Goal: Transaction & Acquisition: Register for event/course

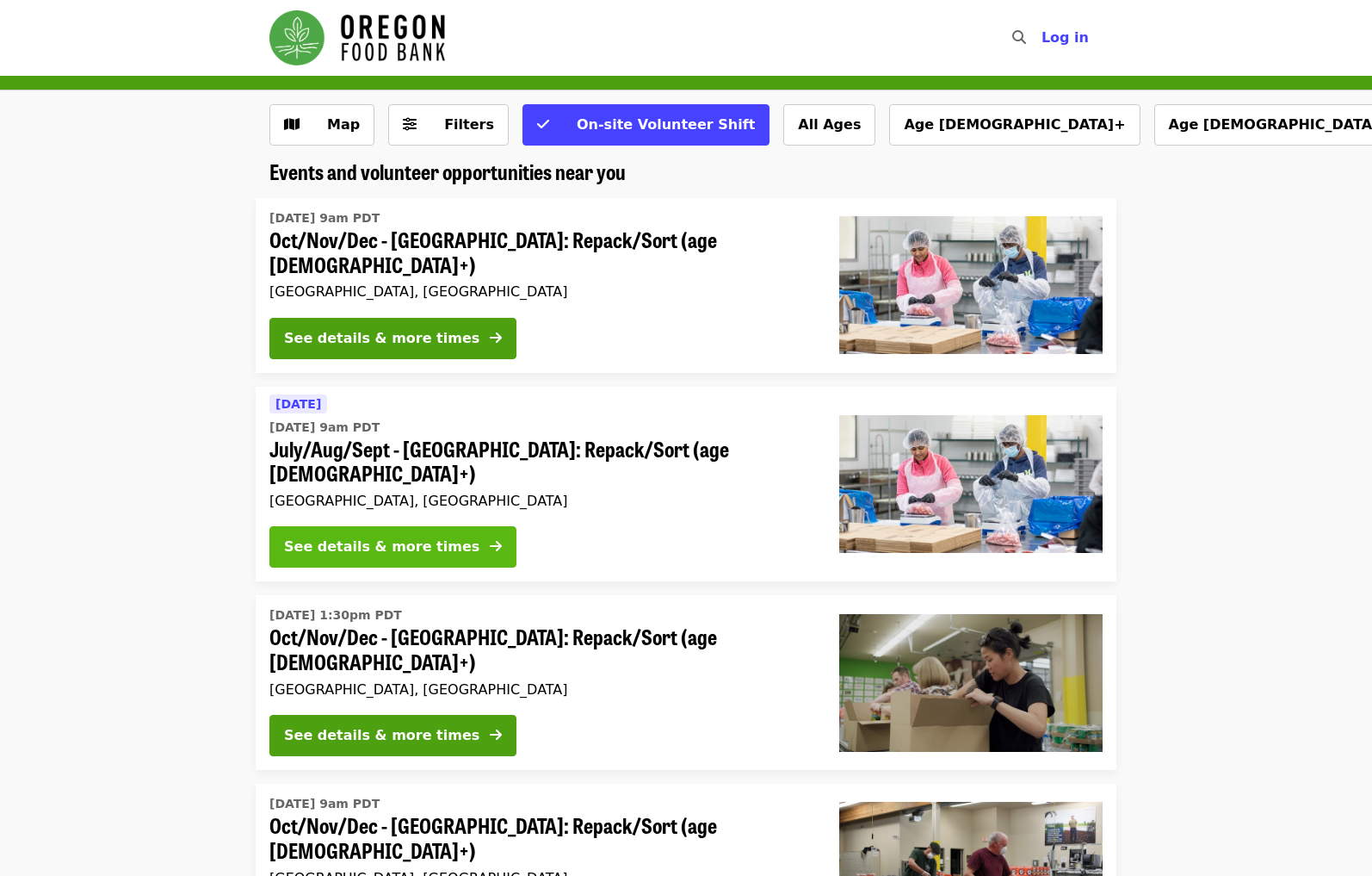
click at [345, 537] on div "See details & more times" at bounding box center [381, 546] width 195 height 21
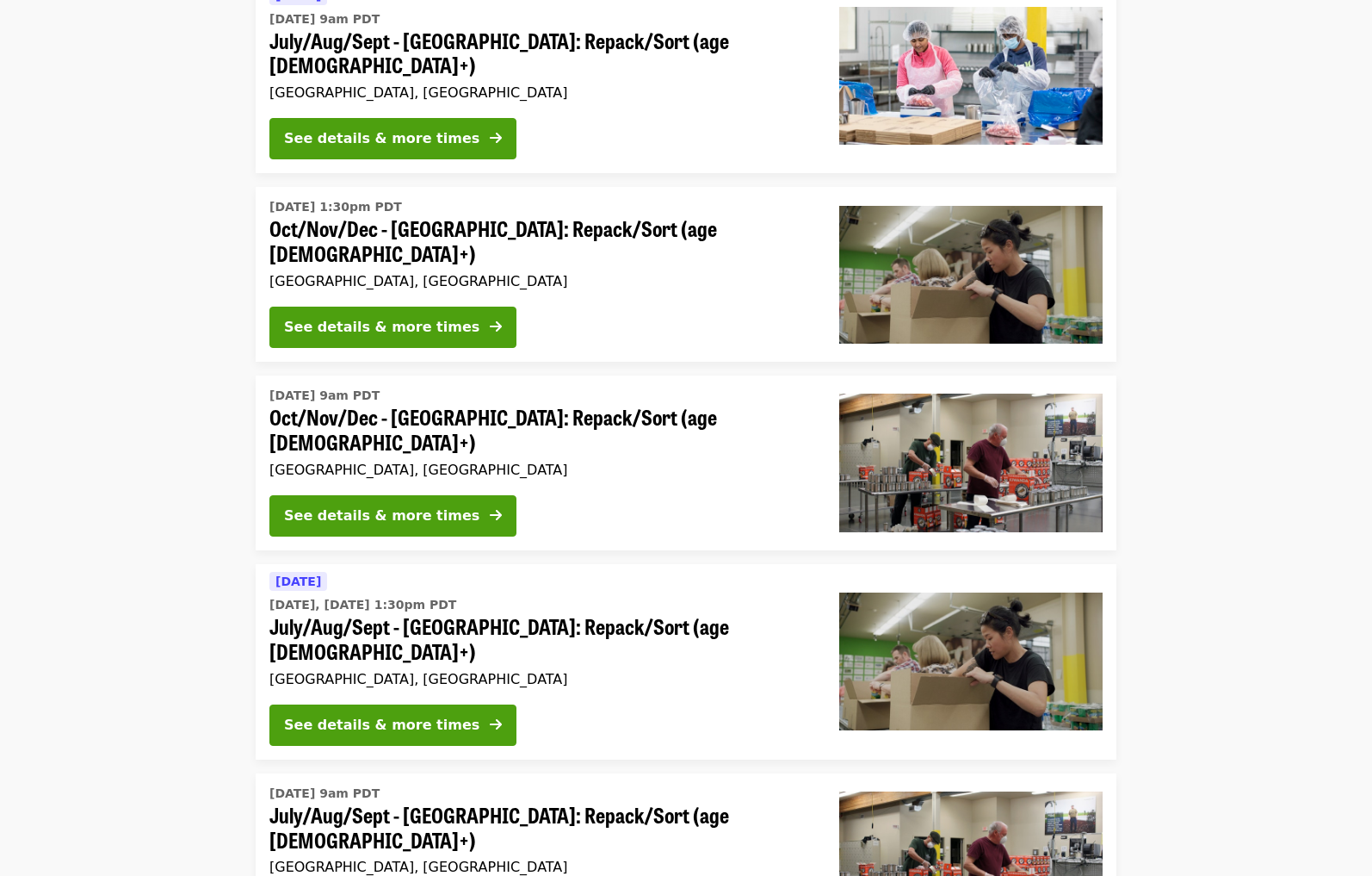
scroll to position [410, 0]
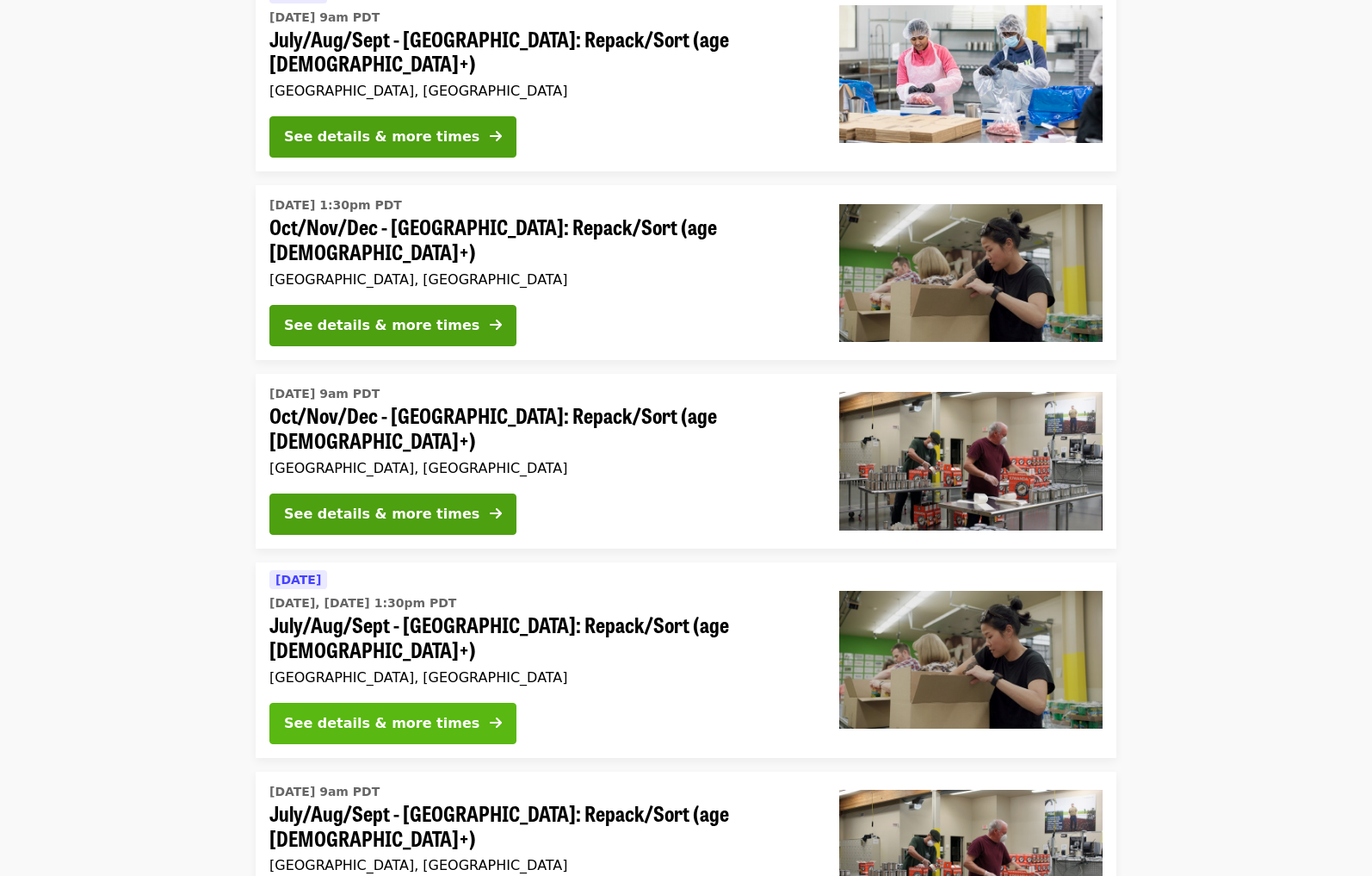
click at [317, 713] on div "See details & more times" at bounding box center [381, 723] width 195 height 21
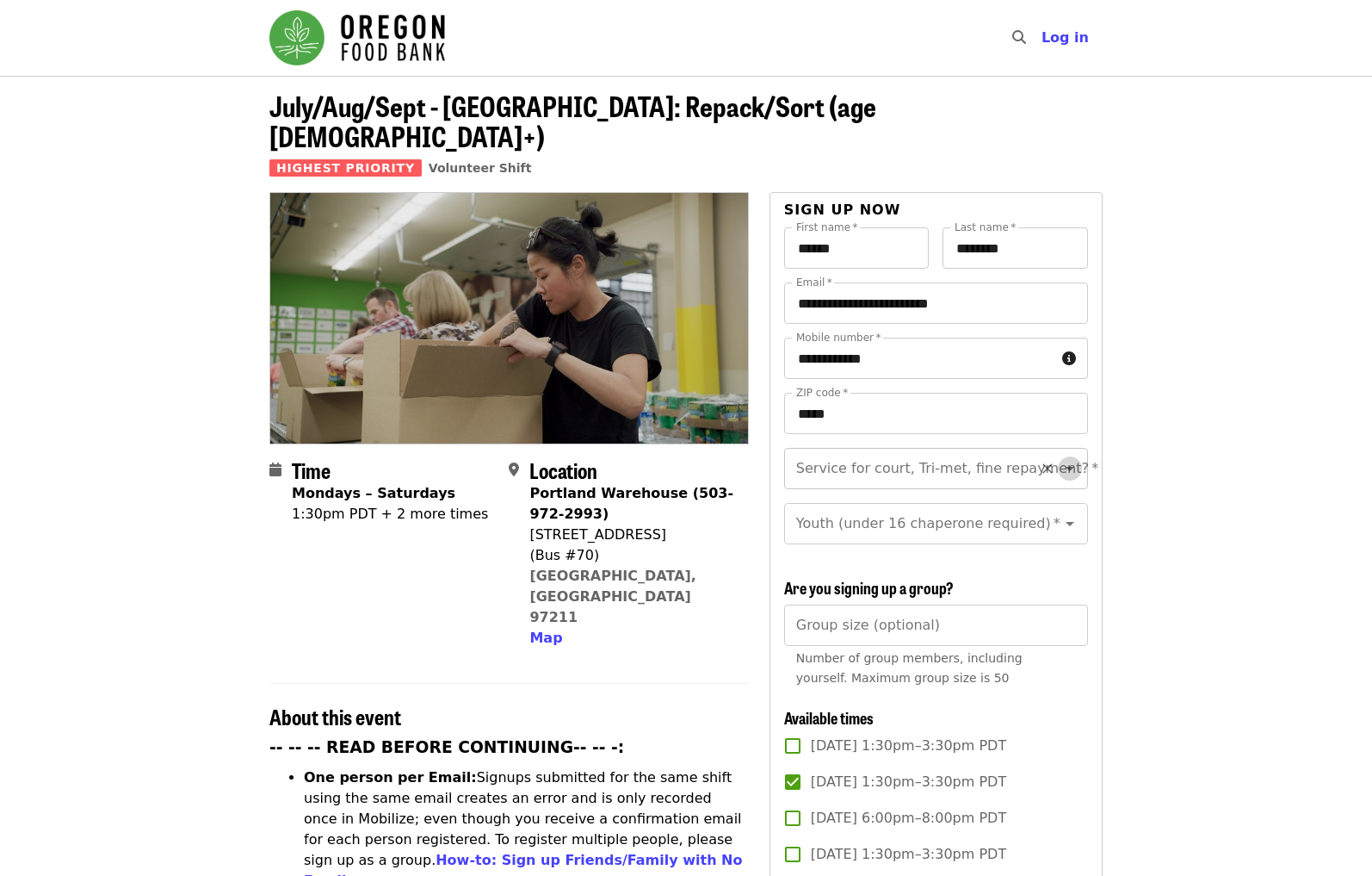
click at [1069, 467] on icon "Open" at bounding box center [1070, 469] width 9 height 4
click at [925, 492] on li "No" at bounding box center [935, 485] width 304 height 31
type input "**"
click at [1068, 522] on icon "Open" at bounding box center [1070, 524] width 9 height 4
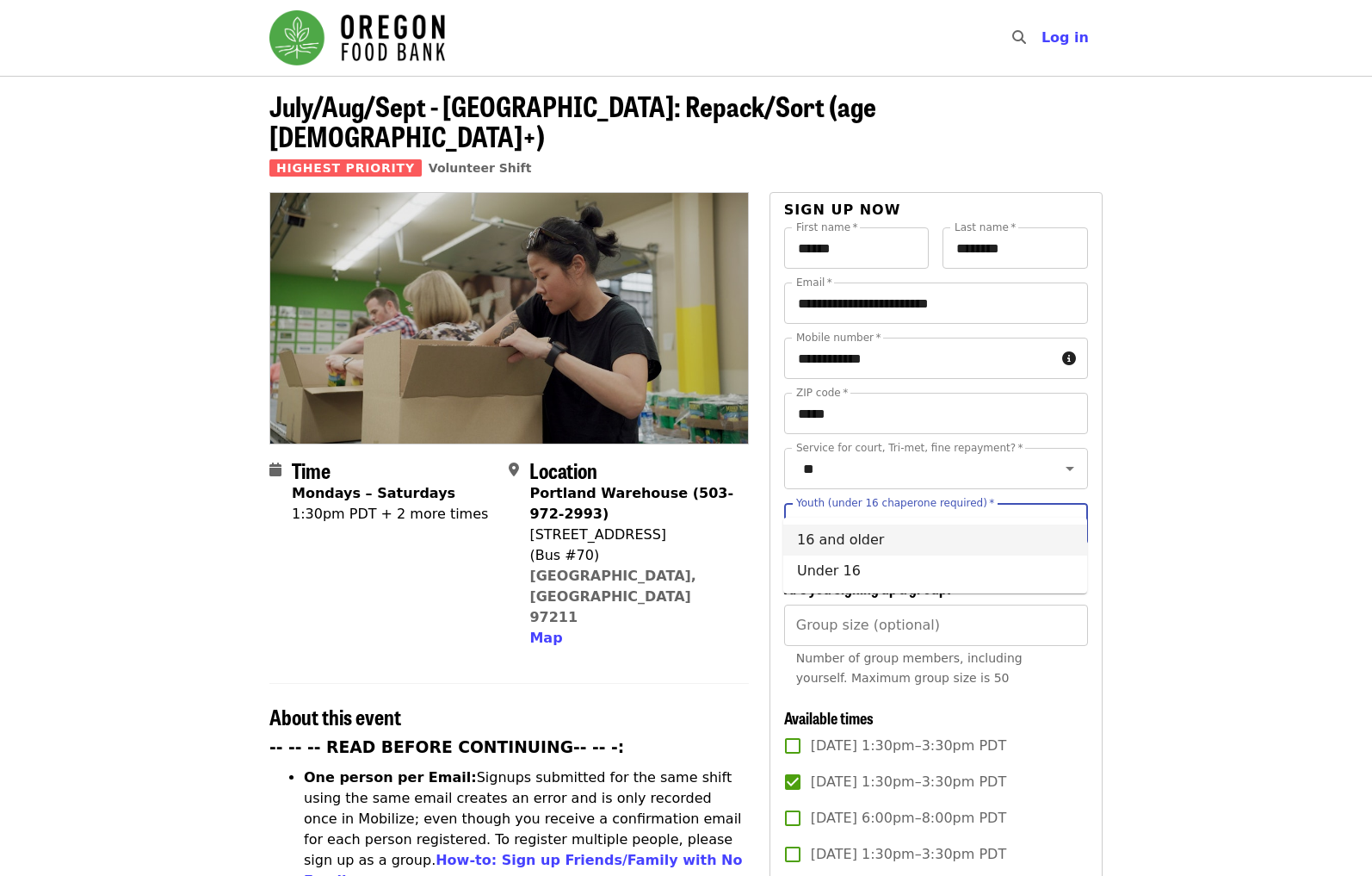
click at [973, 541] on li "16 and older" at bounding box center [935, 539] width 304 height 31
type input "**********"
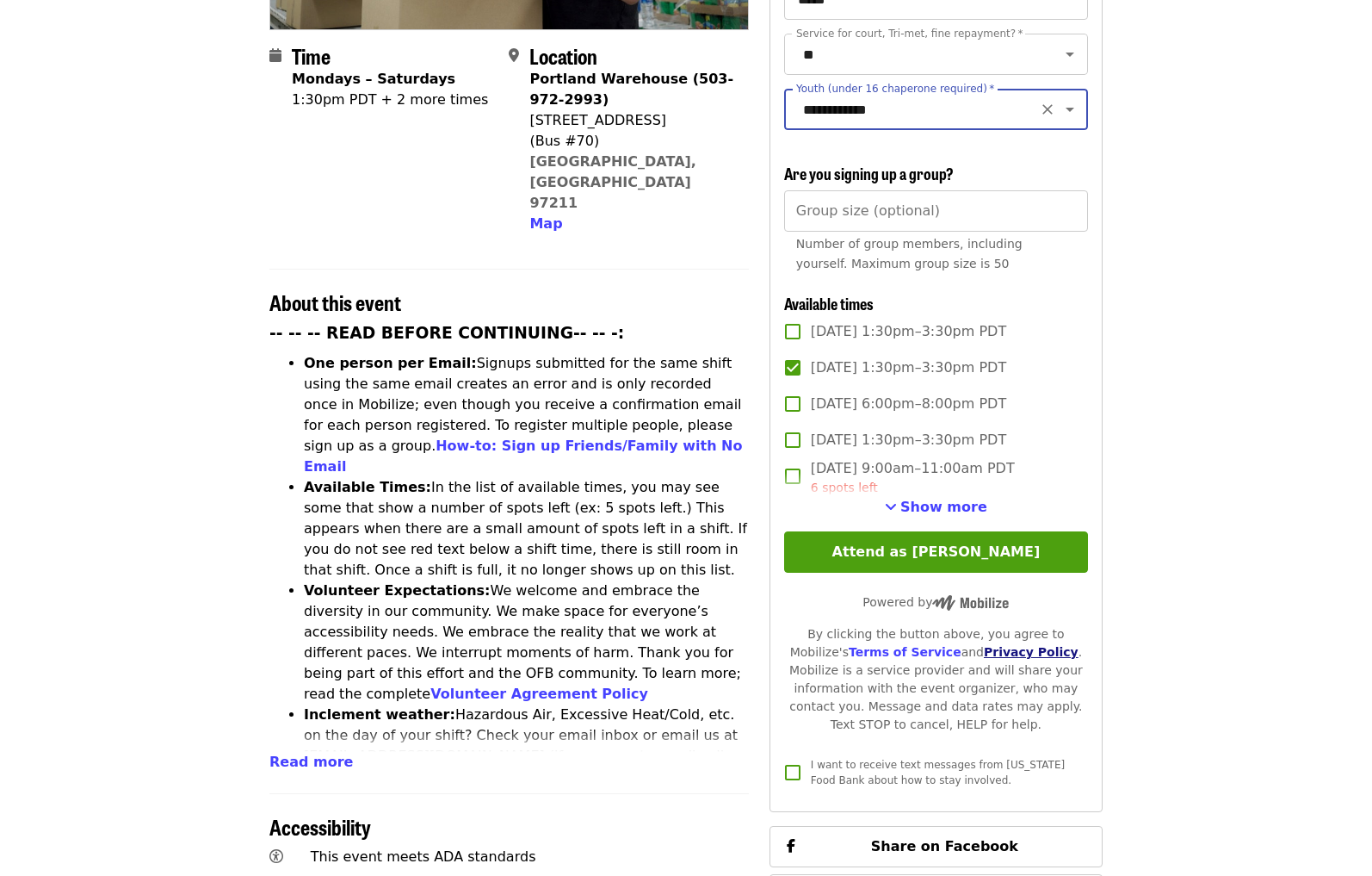
scroll to position [448, 0]
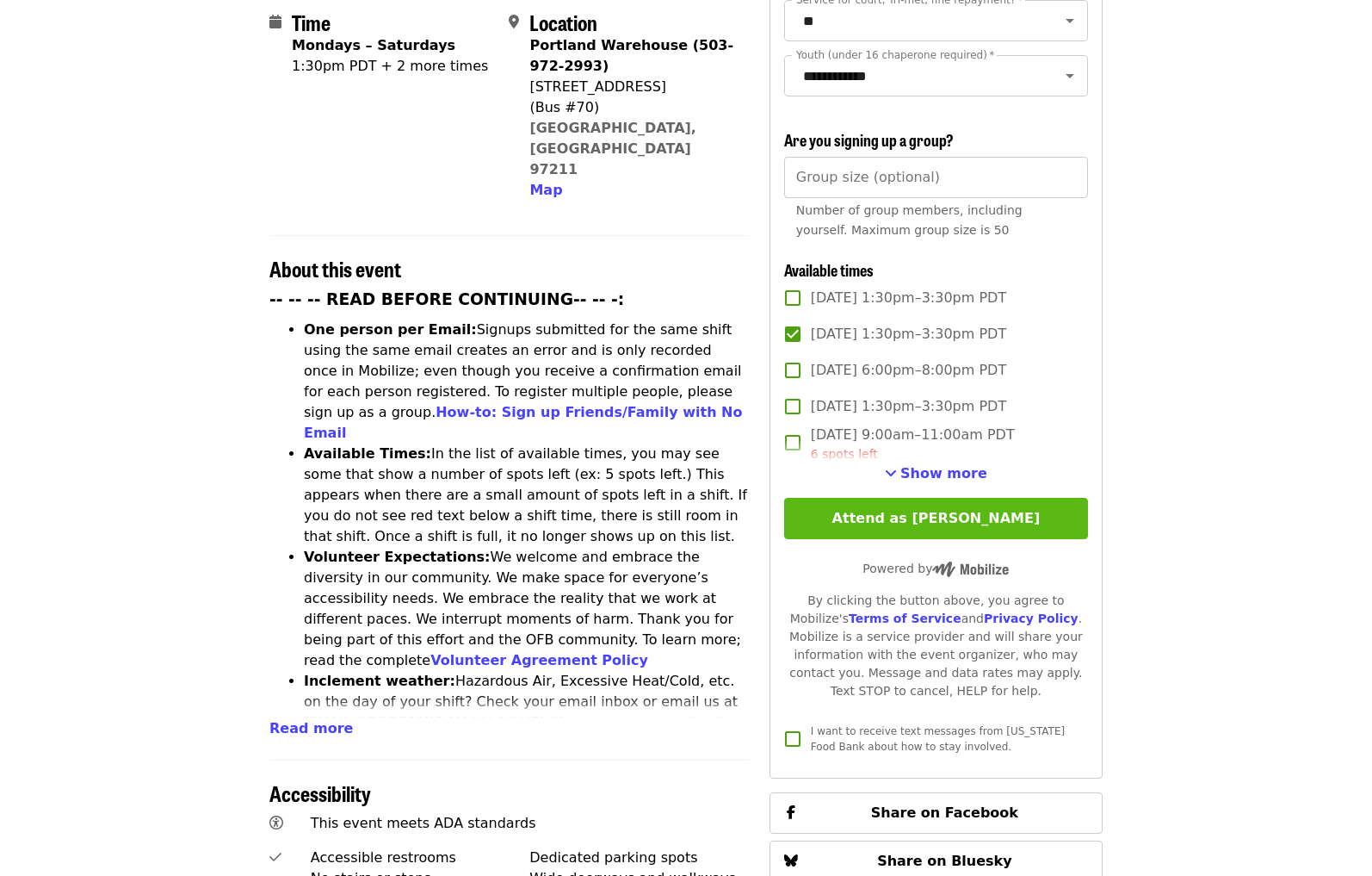
click at [894, 498] on button "Attend as [PERSON_NAME]" at bounding box center [936, 519] width 304 height 41
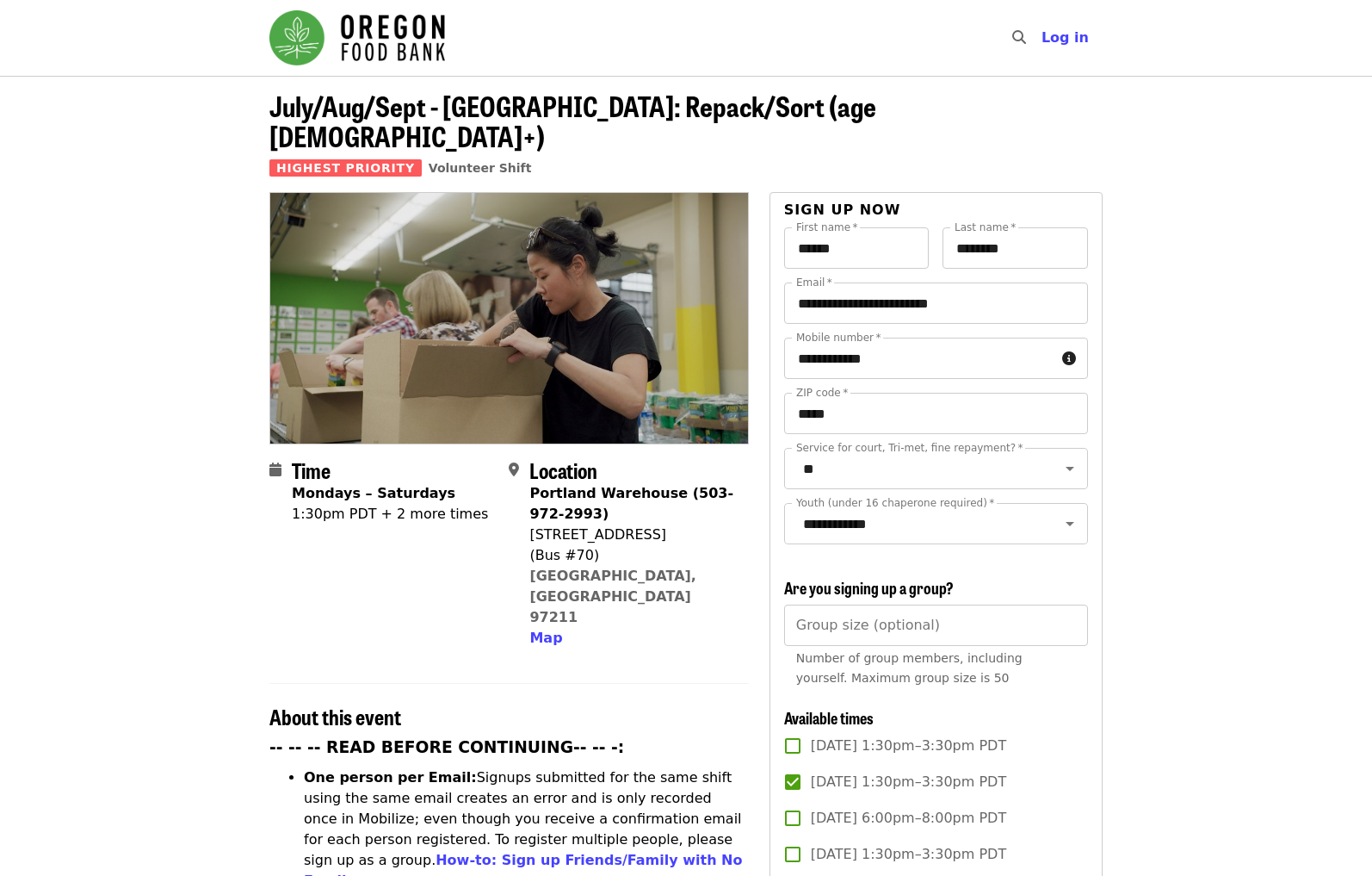
scroll to position [0, 0]
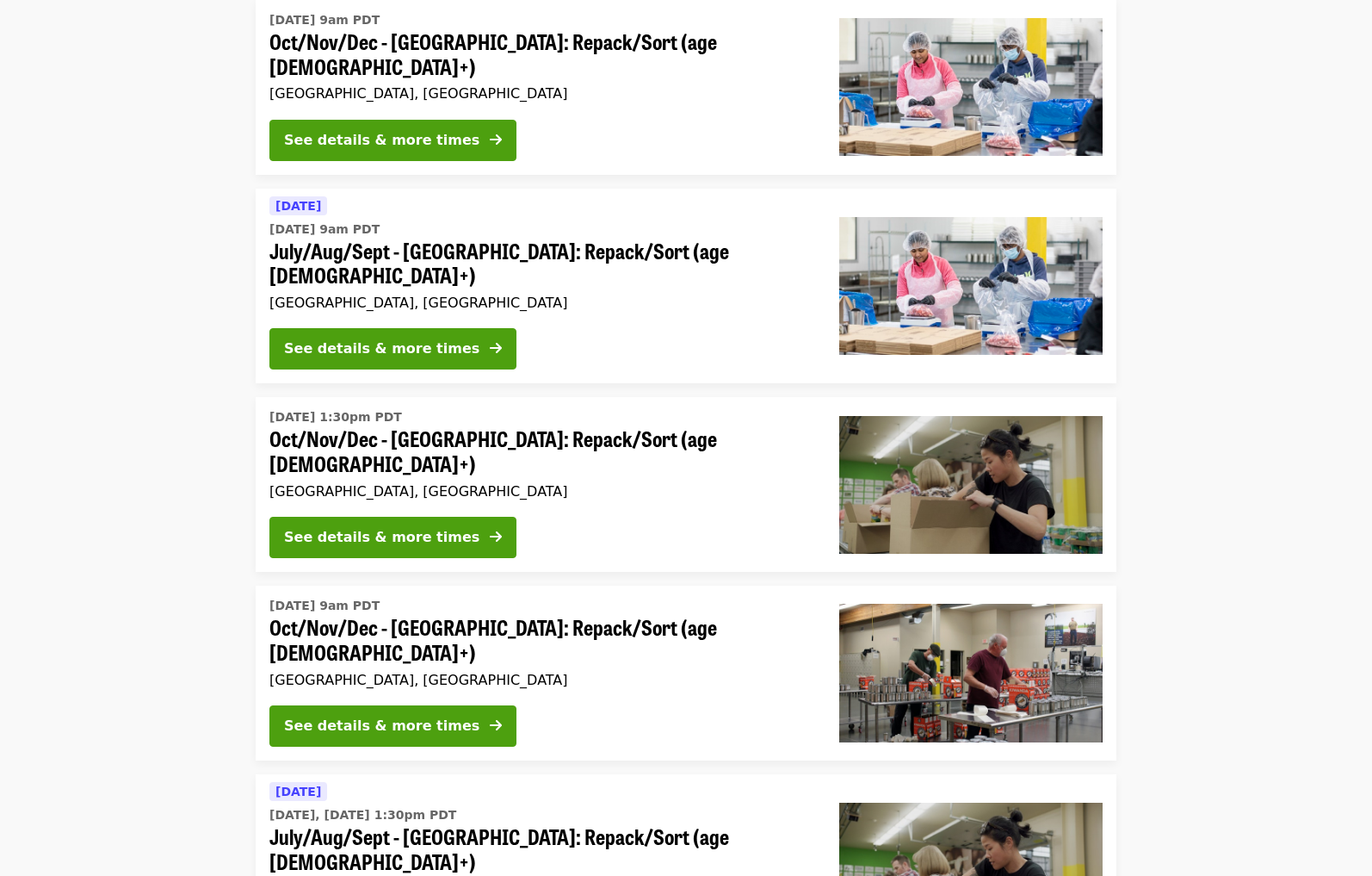
scroll to position [196, 0]
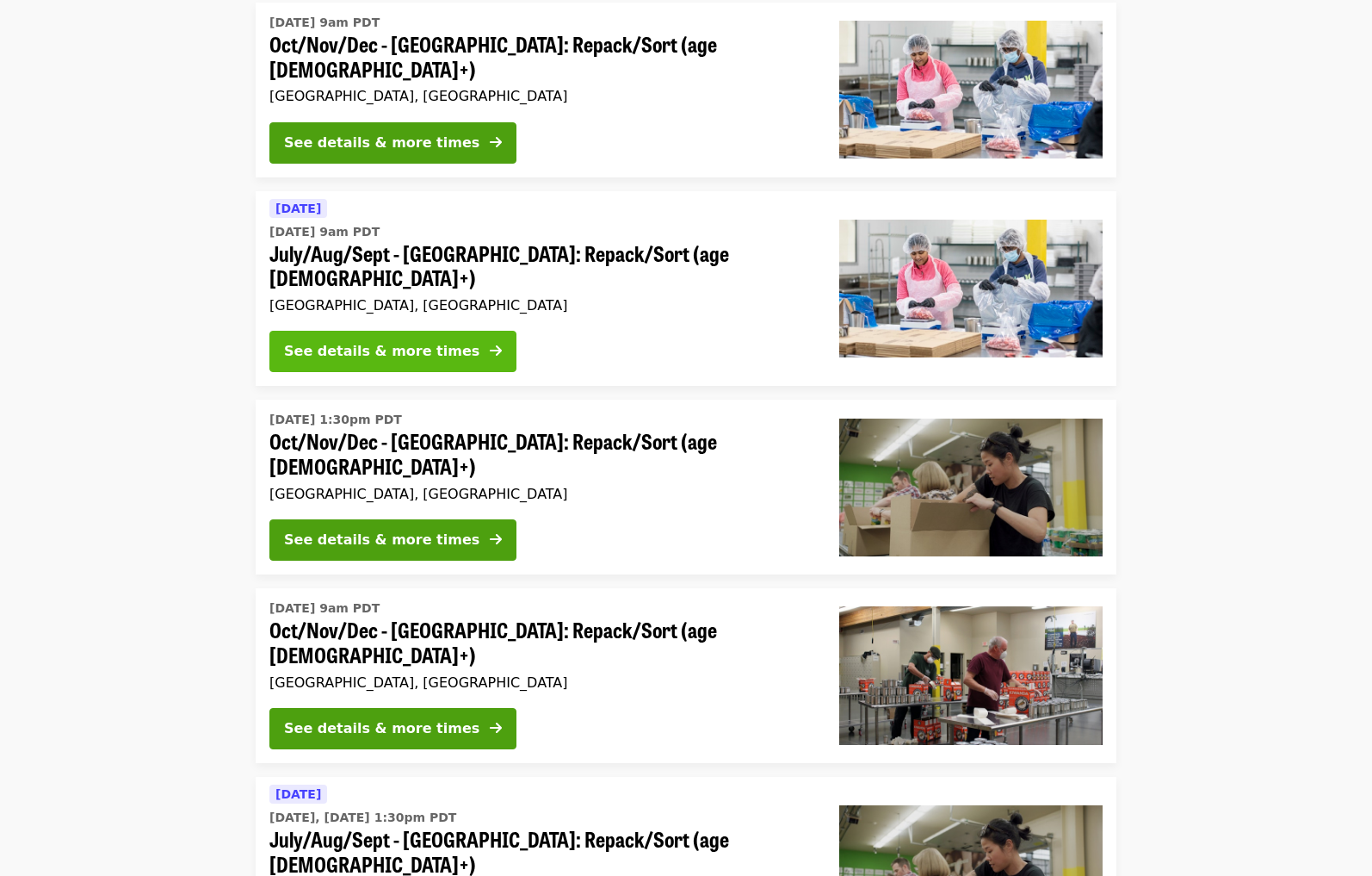
click at [367, 341] on div "See details & more times" at bounding box center [381, 351] width 195 height 21
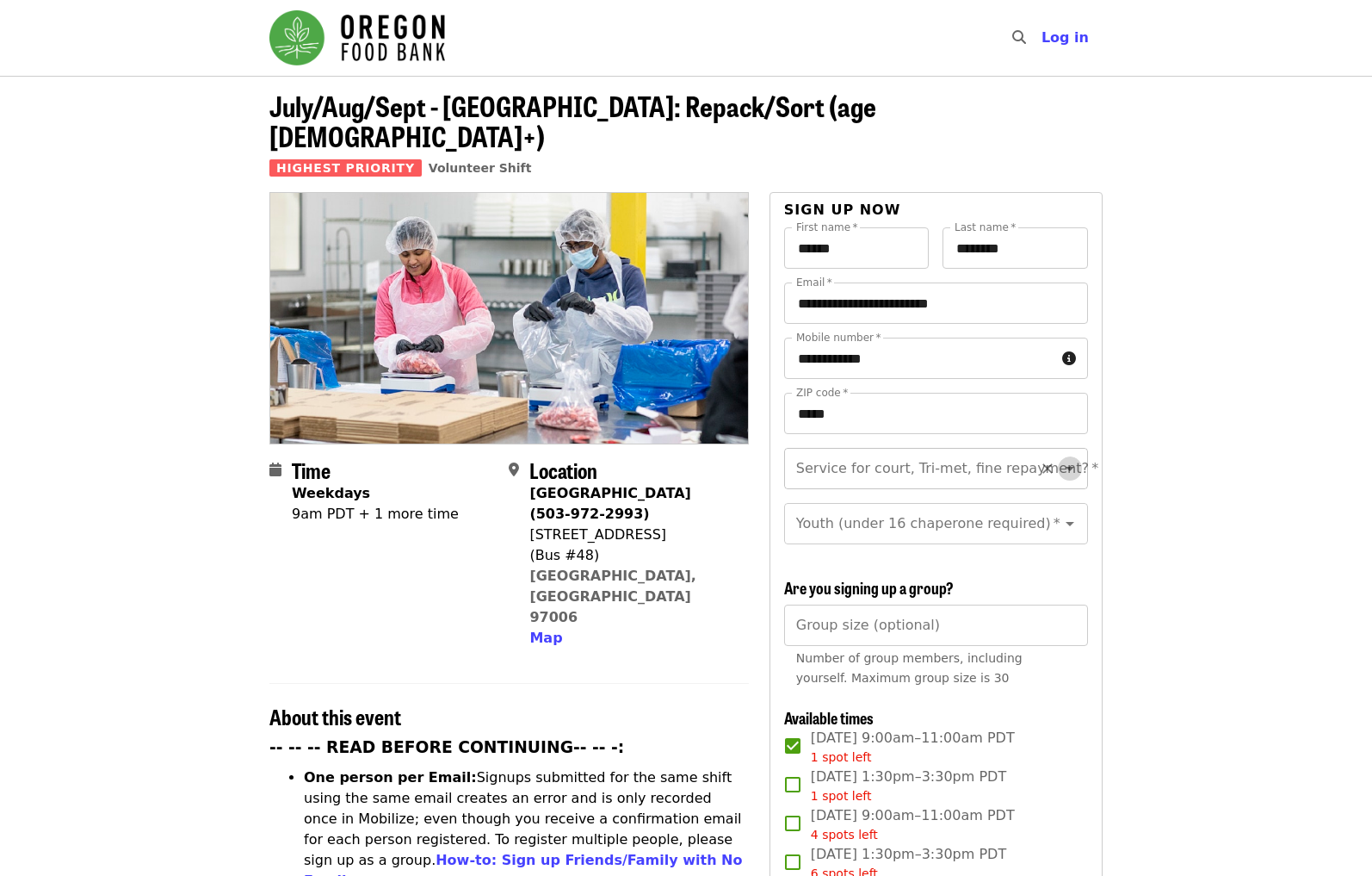
click at [1071, 467] on icon "Open" at bounding box center [1070, 469] width 9 height 4
click at [1039, 478] on li "No" at bounding box center [935, 485] width 304 height 31
type input "**"
click at [1071, 513] on icon "Open" at bounding box center [1069, 523] width 21 height 21
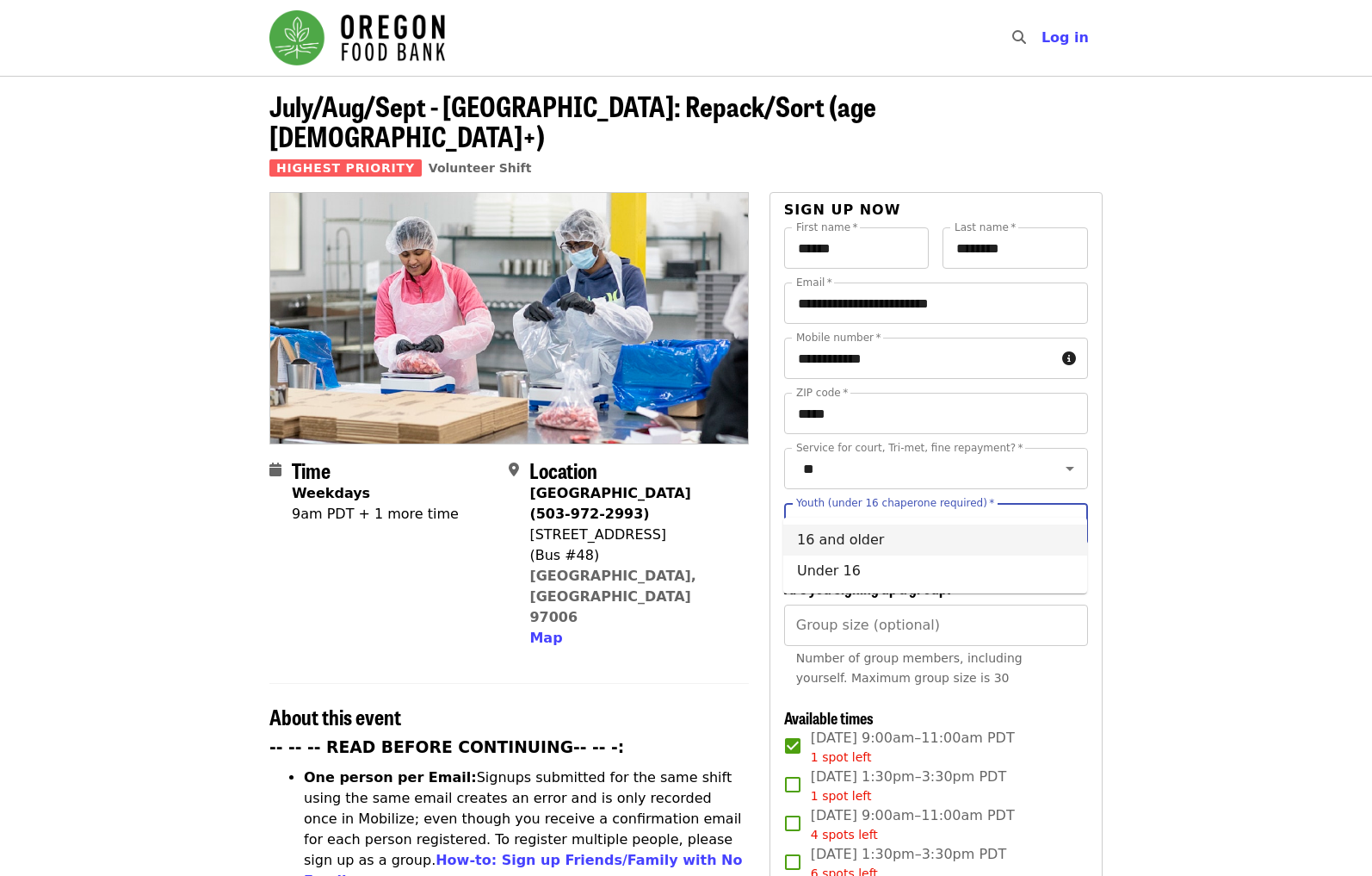
click at [1032, 532] on li "16 and older" at bounding box center [935, 539] width 304 height 31
type input "**********"
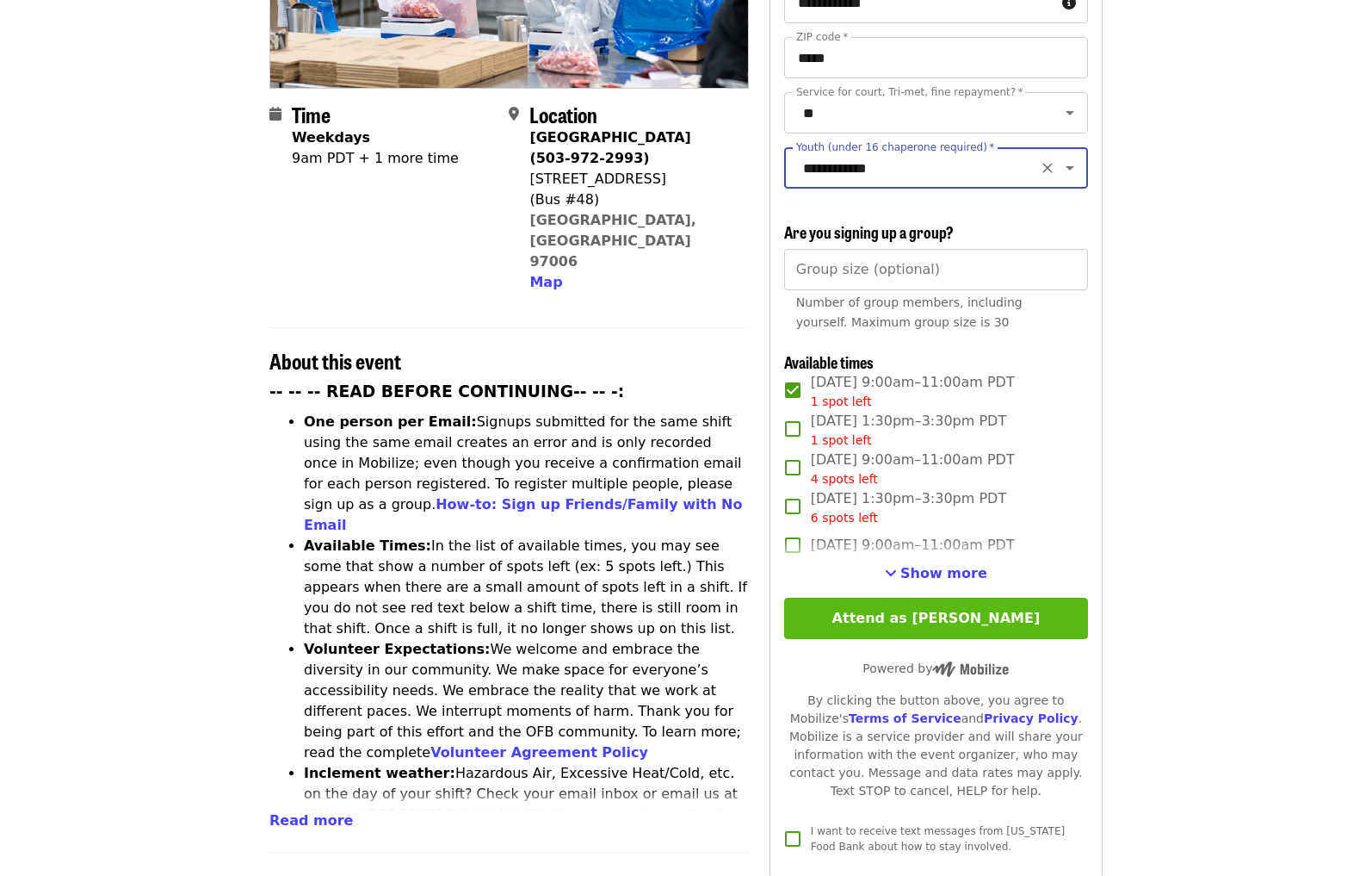
scroll to position [401, 0]
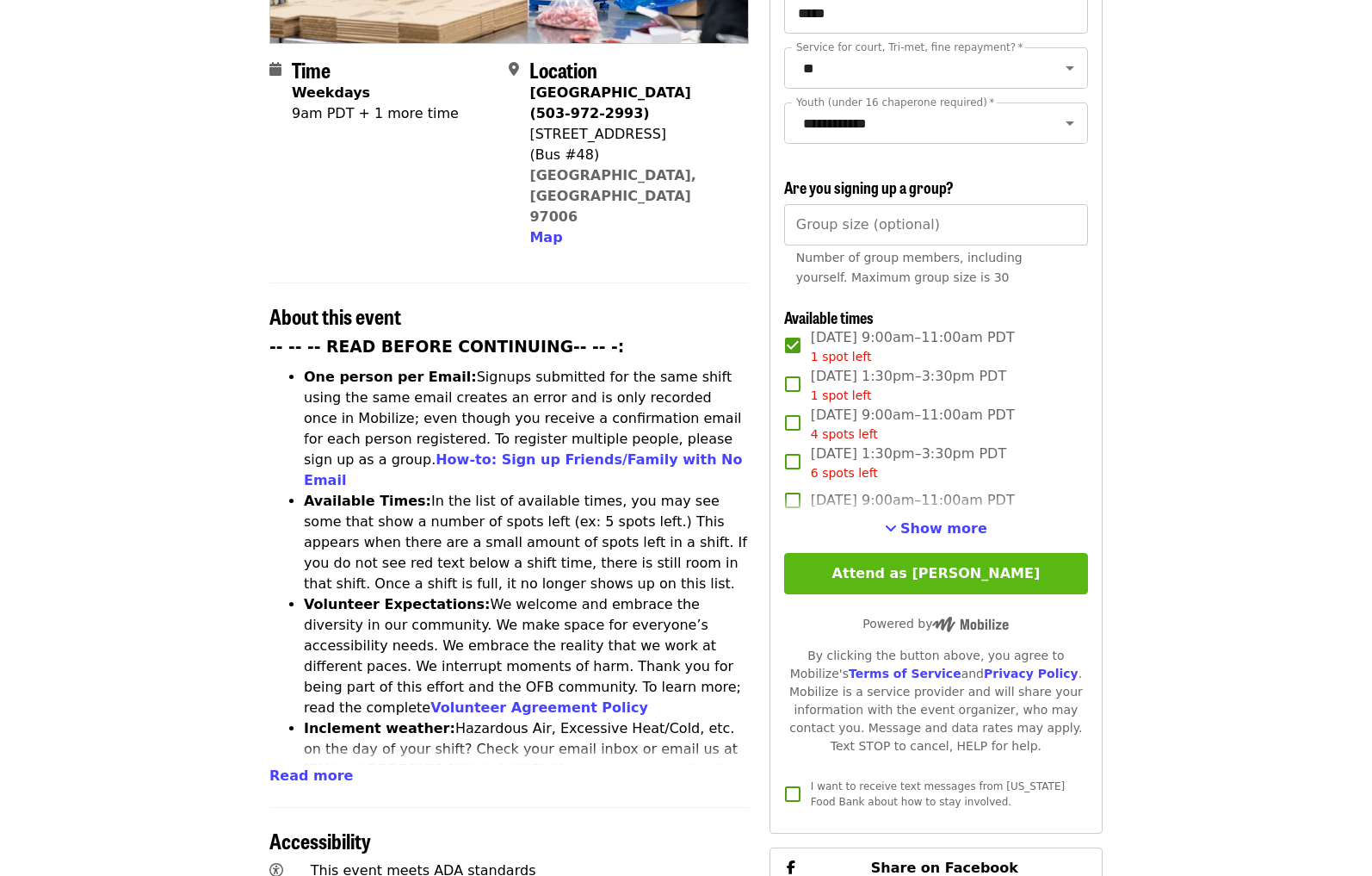
click at [940, 553] on button "Attend as [PERSON_NAME]" at bounding box center [936, 573] width 304 height 41
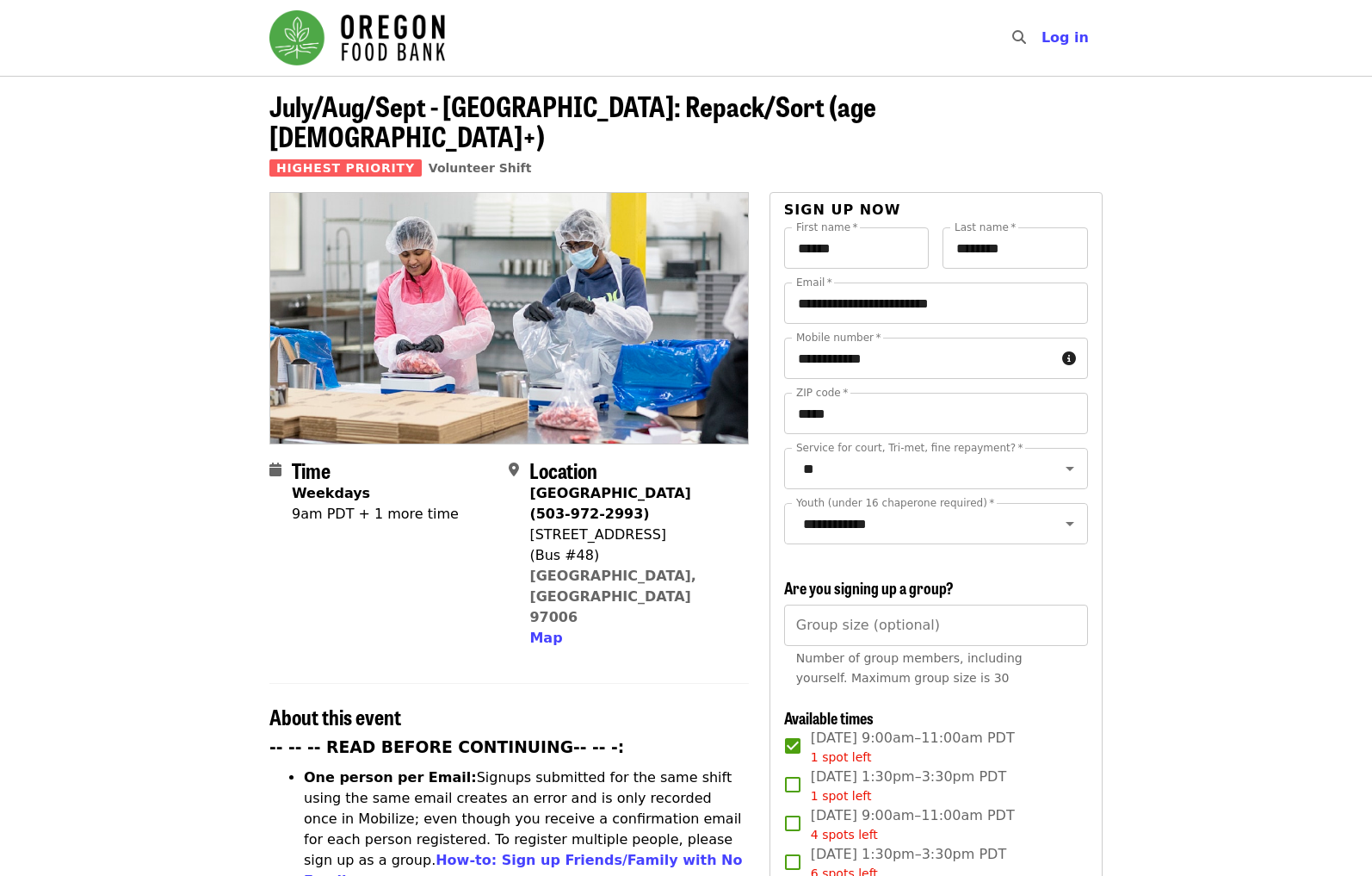
scroll to position [0, 0]
